Goal: Task Accomplishment & Management: Use online tool/utility

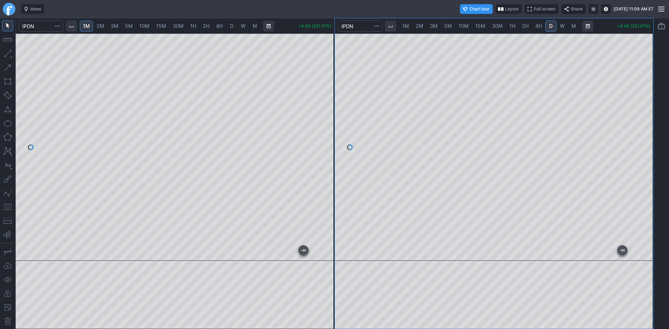
drag, startPoint x: 645, startPoint y: 72, endPoint x: 643, endPoint y: 96, distance: 23.8
click at [643, 96] on div at bounding box center [645, 145] width 15 height 210
drag, startPoint x: 328, startPoint y: 124, endPoint x: 329, endPoint y: 146, distance: 21.9
click at [329, 146] on div at bounding box center [327, 145] width 15 height 210
drag, startPoint x: 327, startPoint y: 61, endPoint x: 326, endPoint y: 69, distance: 8.4
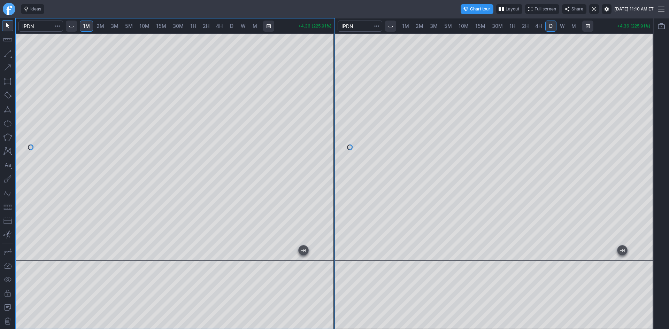
click at [326, 69] on div at bounding box center [327, 145] width 15 height 210
drag, startPoint x: 324, startPoint y: 71, endPoint x: 324, endPoint y: 82, distance: 11.2
click at [324, 82] on div at bounding box center [327, 145] width 15 height 210
click at [8, 208] on button "button" at bounding box center [7, 206] width 11 height 11
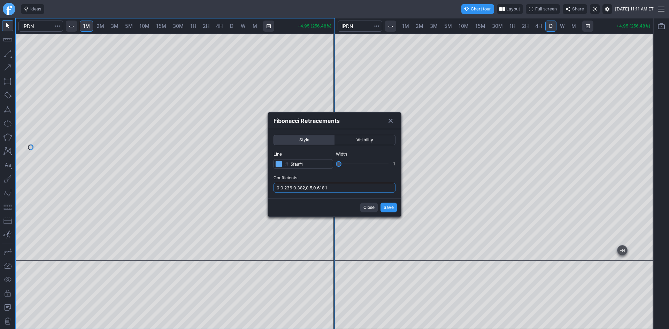
click at [341, 188] on input "0,0.236,0.382,0.5,0.618,1" at bounding box center [334, 188] width 122 height 10
type input "0,0.236,0.382,0.5,0.618,1,.786"
click at [388, 208] on span "Save" at bounding box center [389, 207] width 10 height 7
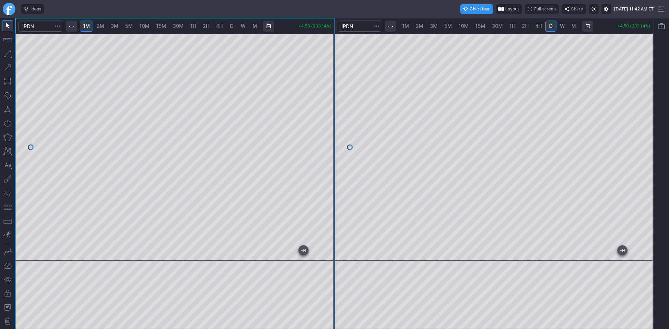
drag, startPoint x: 330, startPoint y: 201, endPoint x: 328, endPoint y: 183, distance: 17.8
click at [328, 183] on div at bounding box center [327, 145] width 15 height 210
click at [594, 247] on div at bounding box center [494, 146] width 319 height 227
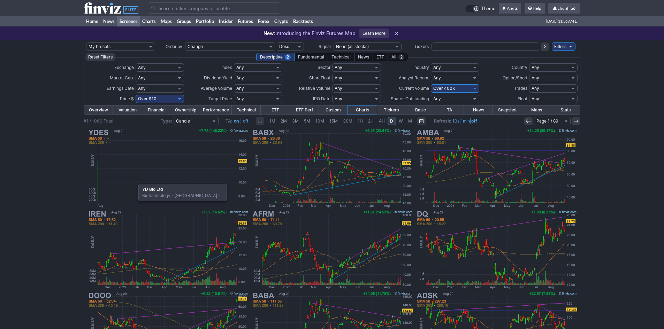
click at [135, 180] on img at bounding box center [167, 168] width 163 height 82
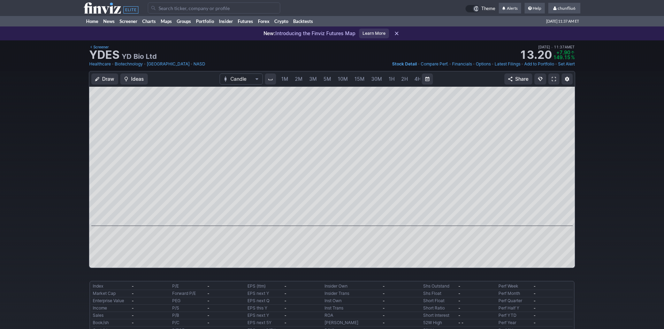
scroll to position [0, 38]
click at [286, 76] on span "5M" at bounding box center [290, 79] width 8 height 7
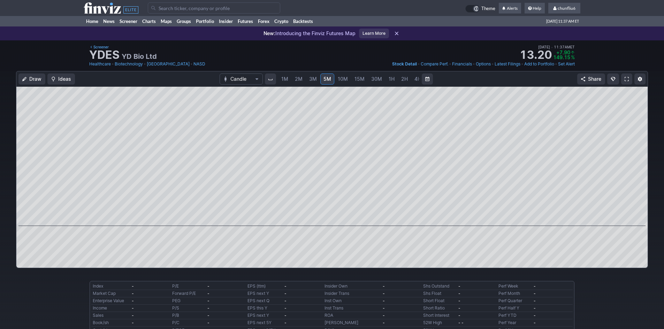
click at [285, 78] on span "1M" at bounding box center [284, 79] width 7 height 6
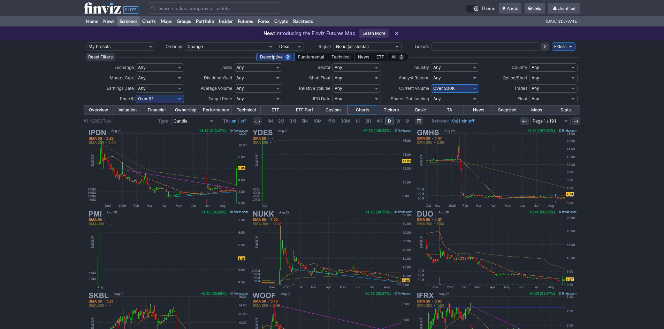
click at [200, 8] on input "Search" at bounding box center [214, 7] width 132 height 11
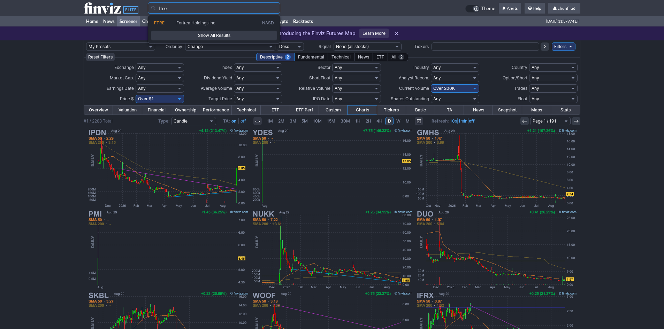
type input "ftre"
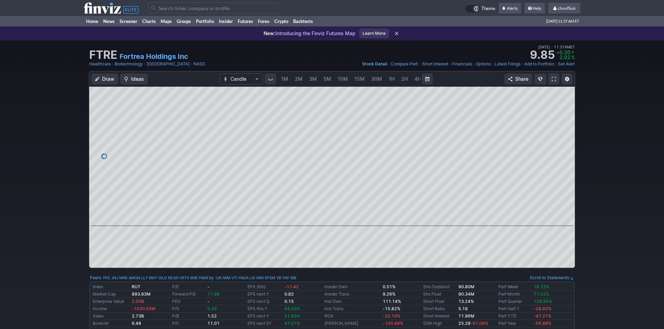
scroll to position [0, 38]
drag, startPoint x: 565, startPoint y: 150, endPoint x: 561, endPoint y: 134, distance: 15.9
click at [561, 134] on div at bounding box center [567, 155] width 15 height 122
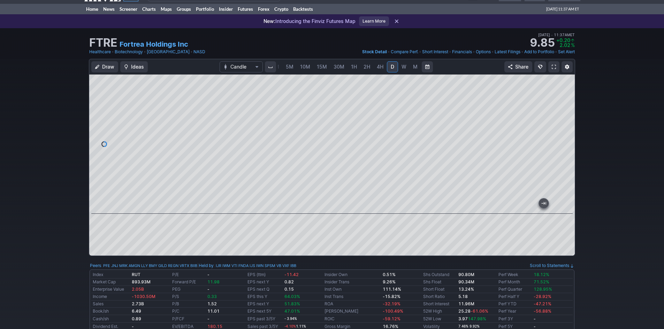
scroll to position [0, 0]
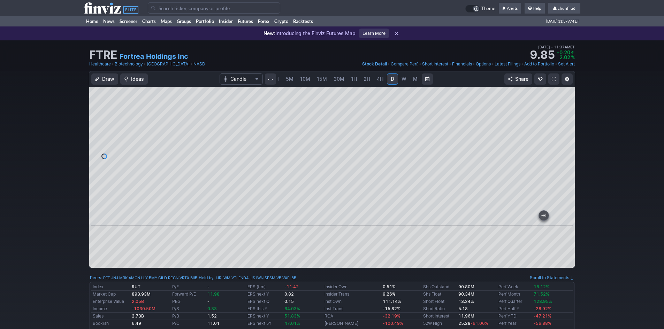
click at [563, 156] on div at bounding box center [567, 155] width 15 height 122
click at [315, 204] on div at bounding box center [331, 156] width 485 height 139
drag, startPoint x: 565, startPoint y: 162, endPoint x: 565, endPoint y: 158, distance: 3.9
click at [565, 158] on div at bounding box center [567, 155] width 15 height 122
drag, startPoint x: 567, startPoint y: 145, endPoint x: 564, endPoint y: 169, distance: 24.3
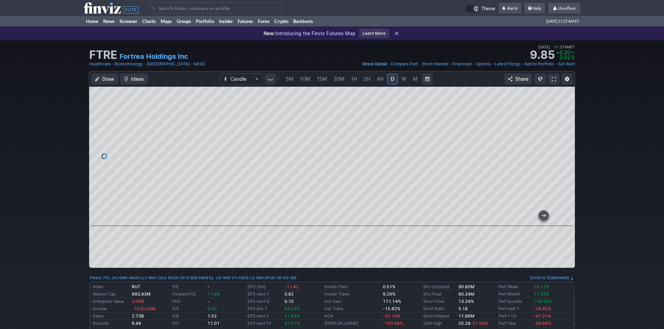
click at [564, 169] on div at bounding box center [567, 155] width 15 height 122
click at [554, 81] on span at bounding box center [553, 79] width 4 height 6
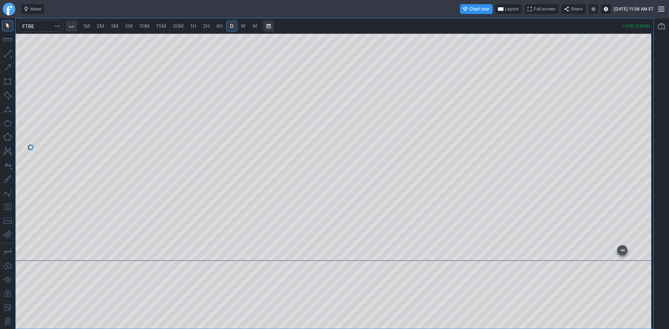
click at [6, 208] on button "button" at bounding box center [7, 206] width 11 height 11
drag, startPoint x: 644, startPoint y: 190, endPoint x: 640, endPoint y: 169, distance: 21.2
click at [640, 169] on div at bounding box center [645, 145] width 15 height 210
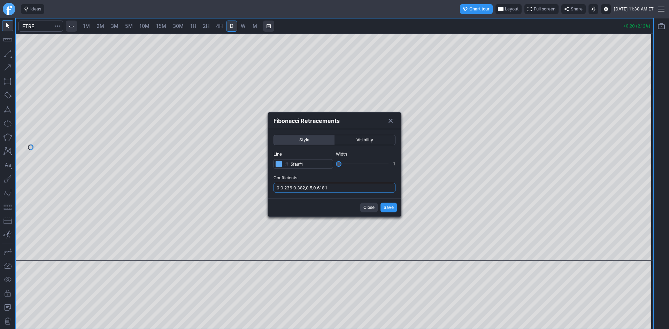
click at [345, 186] on input "0,0.236,0.382,0.5,0.618,1" at bounding box center [334, 188] width 122 height 10
type input "0,0.236,0.382,0.5,0.618,1,.786"
click at [391, 206] on span "Save" at bounding box center [389, 207] width 10 height 7
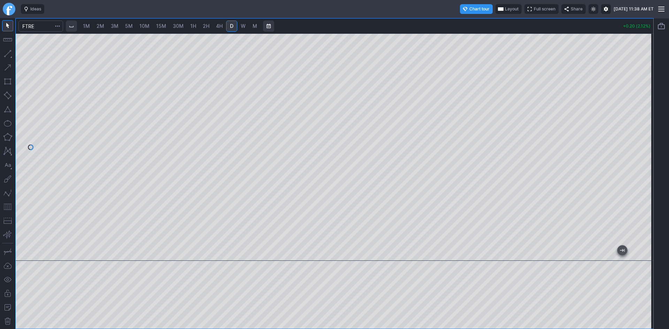
click at [638, 163] on div at bounding box center [334, 146] width 637 height 227
